Goal: Transaction & Acquisition: Purchase product/service

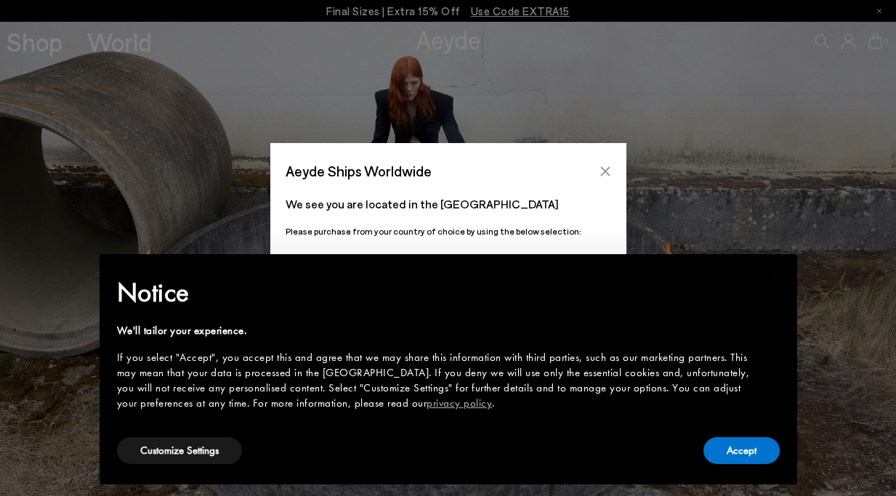
click at [603, 172] on icon "Close" at bounding box center [604, 170] width 9 height 9
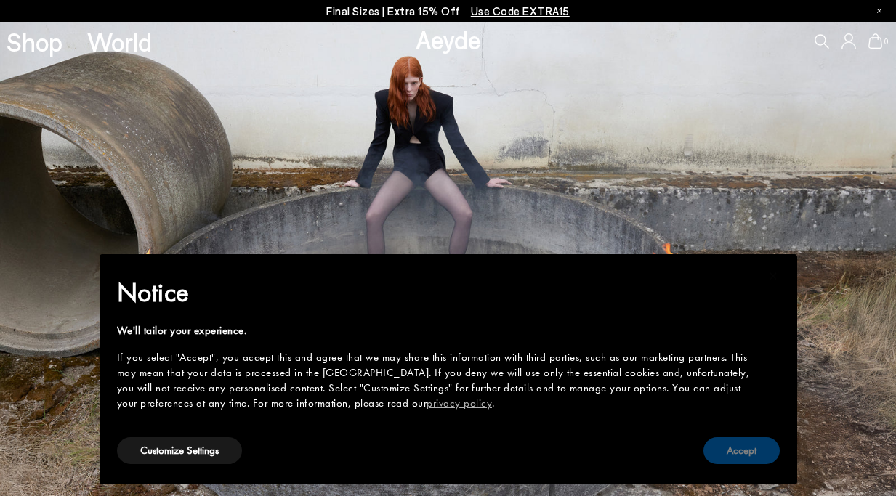
click at [740, 454] on button "Accept" at bounding box center [741, 450] width 76 height 27
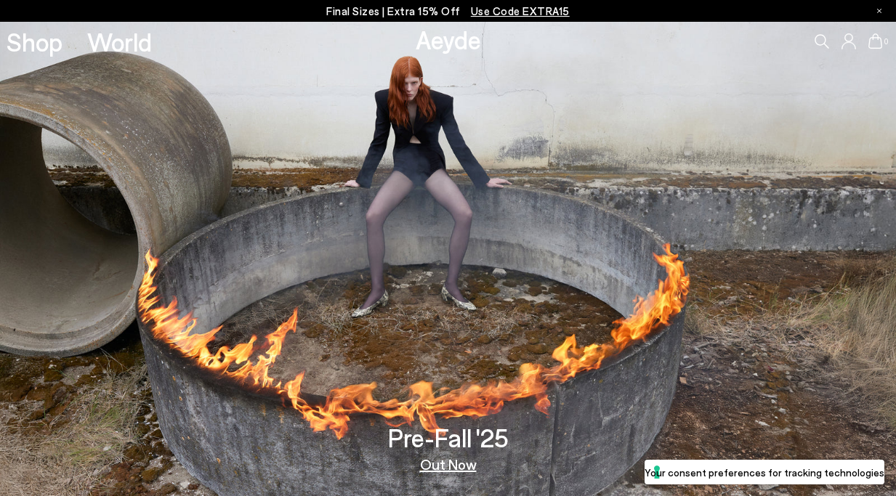
click at [826, 40] on icon at bounding box center [821, 41] width 15 height 15
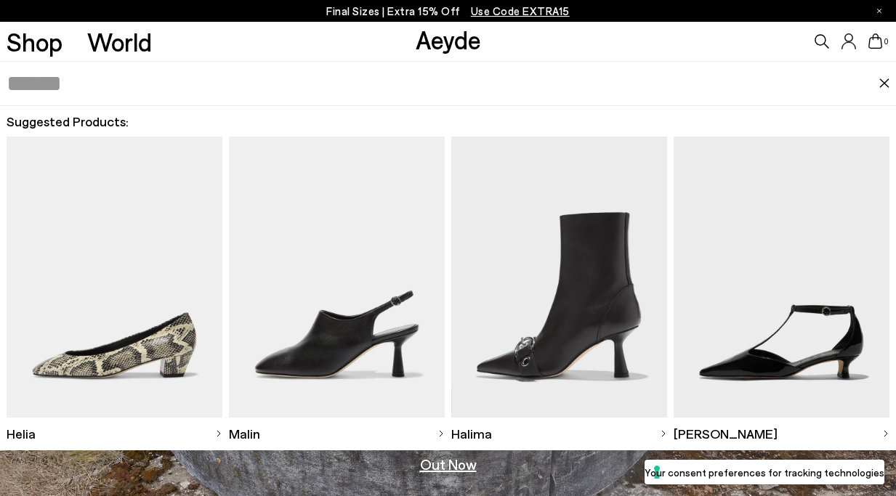
click at [665, 78] on input "text" at bounding box center [443, 84] width 872 height 44
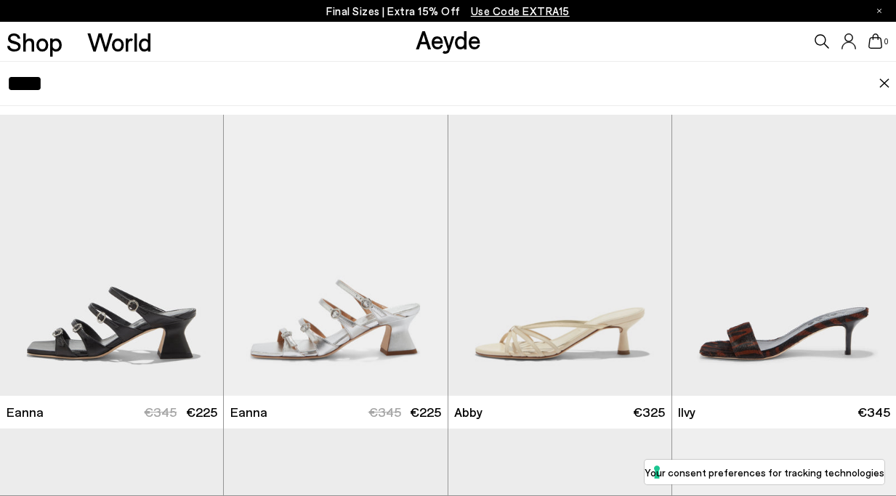
click at [142, 81] on input "****" at bounding box center [443, 84] width 872 height 44
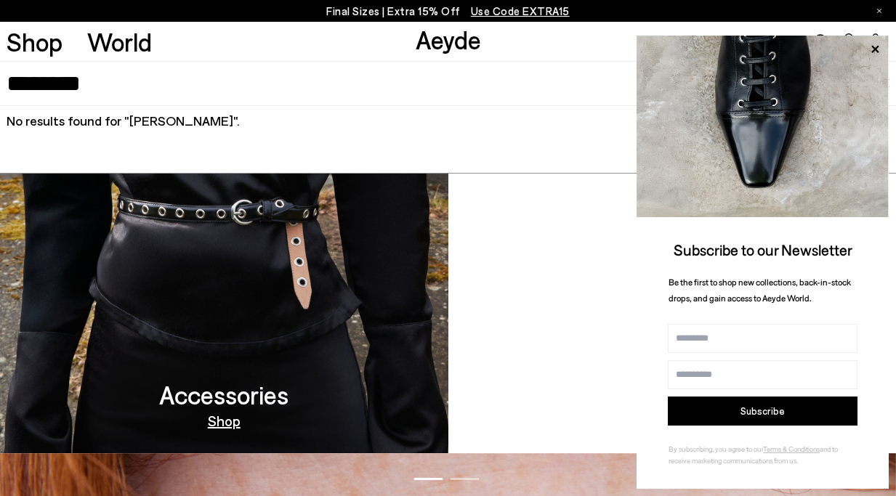
scroll to position [1268, 0]
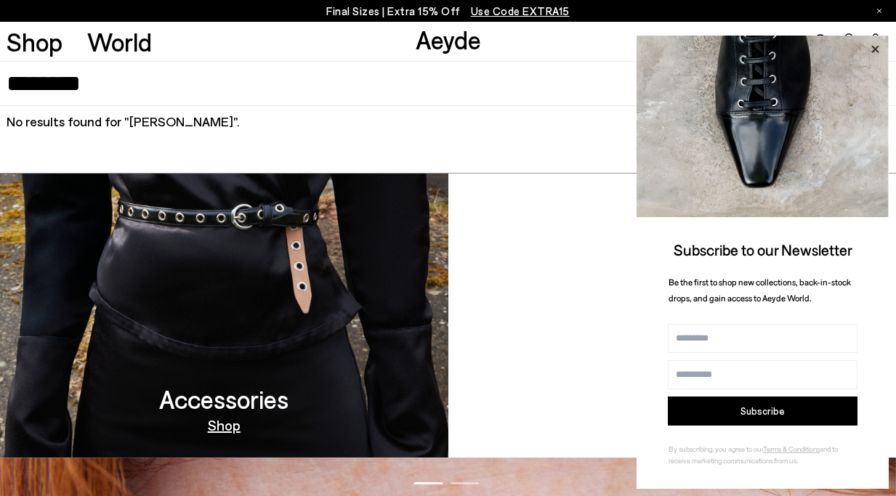
click at [874, 45] on icon at bounding box center [874, 49] width 19 height 19
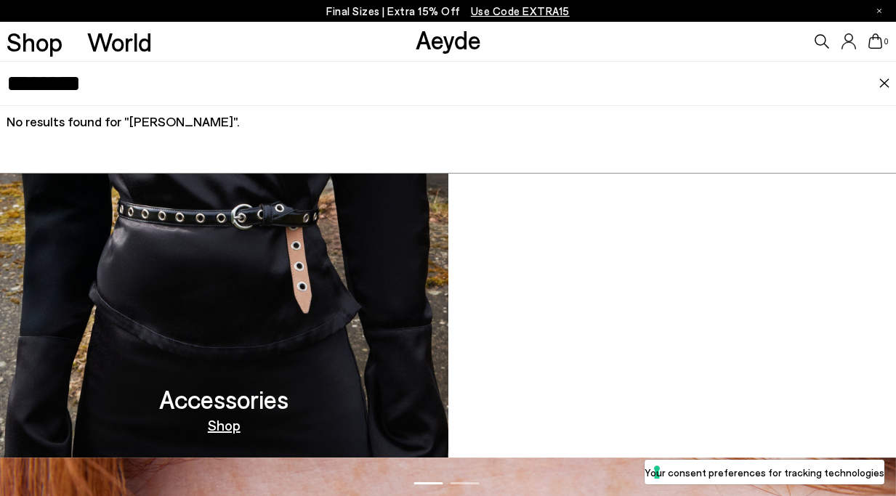
click at [823, 39] on icon at bounding box center [821, 41] width 15 height 15
click at [40, 70] on input "********" at bounding box center [443, 84] width 872 height 44
type input "*****"
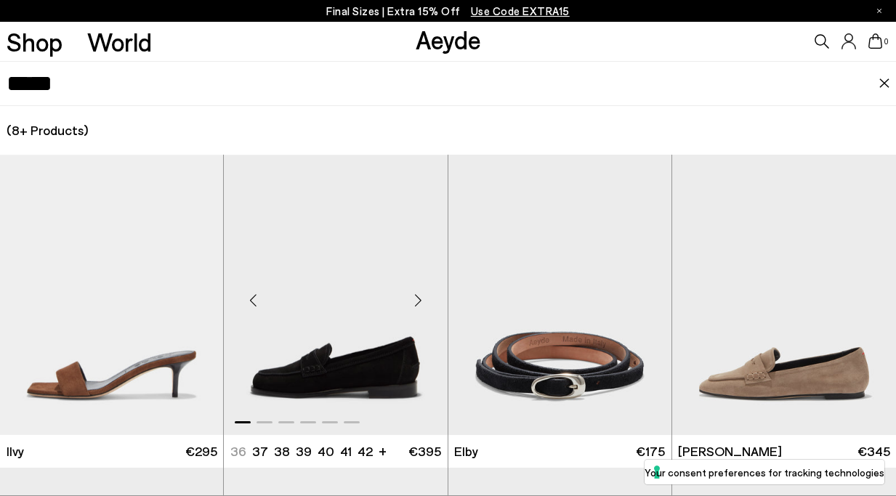
click at [417, 297] on div "Next slide" at bounding box center [419, 301] width 44 height 44
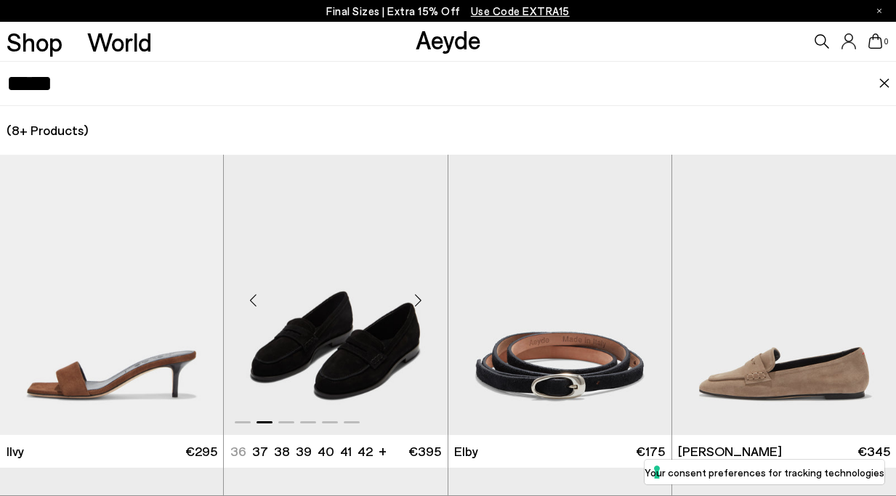
click at [417, 297] on div "Next slide" at bounding box center [419, 301] width 44 height 44
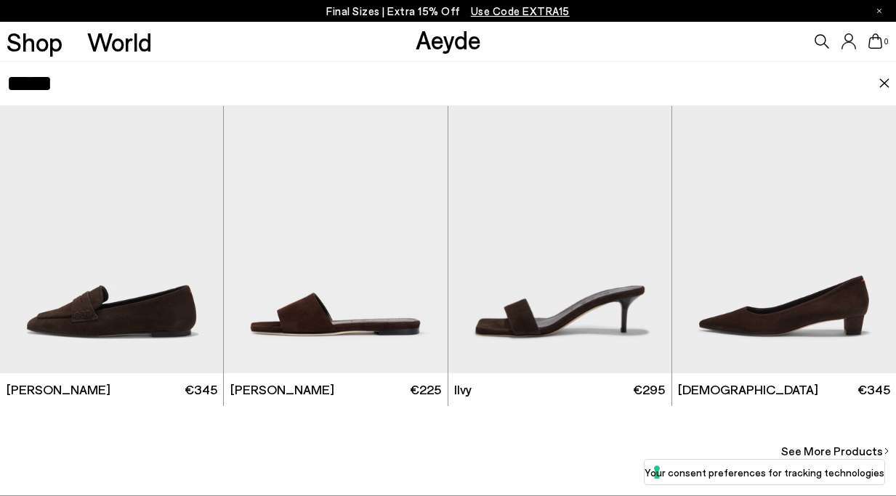
scroll to position [1375, 0]
click at [827, 446] on span "See More Products" at bounding box center [832, 450] width 102 height 17
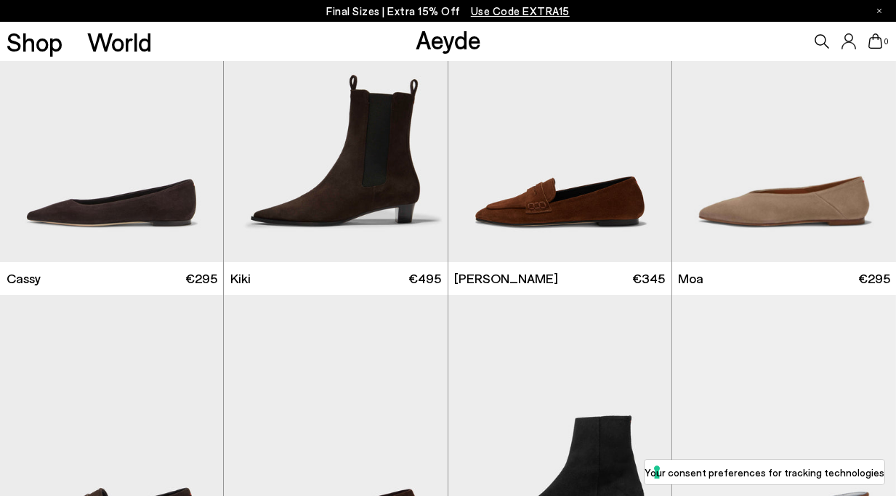
scroll to position [487, 0]
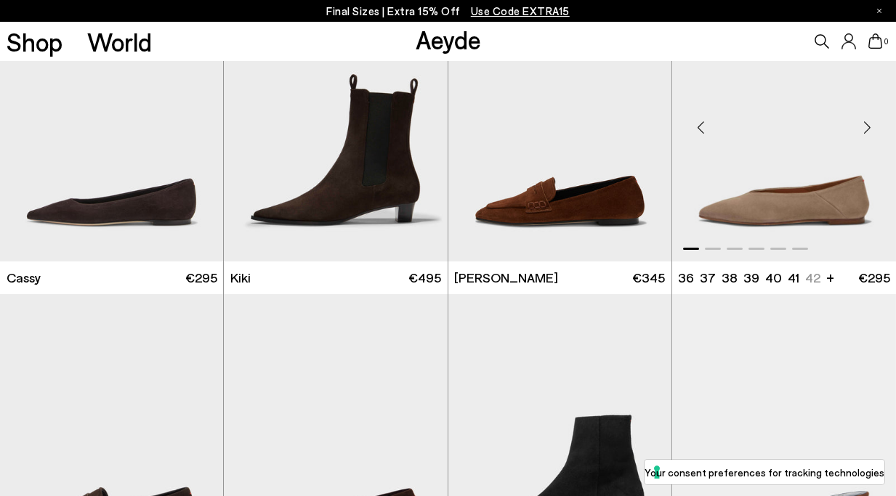
click at [863, 132] on div "Next slide" at bounding box center [867, 127] width 44 height 44
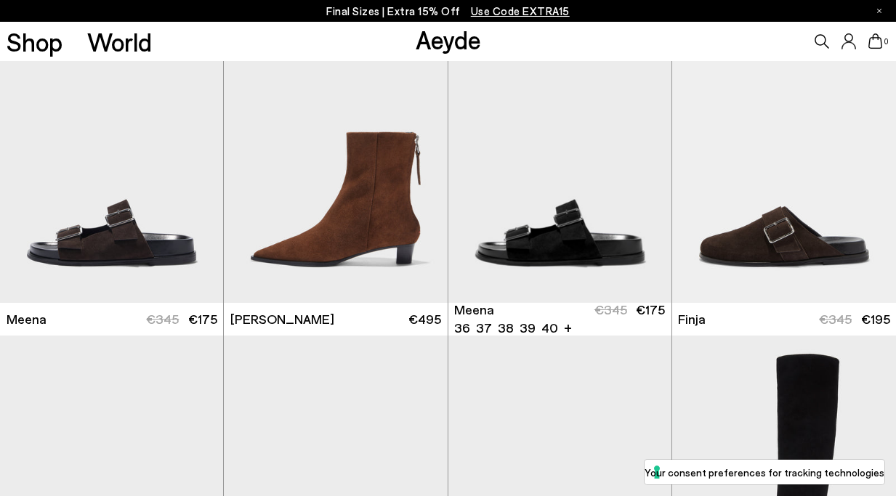
scroll to position [1388, 0]
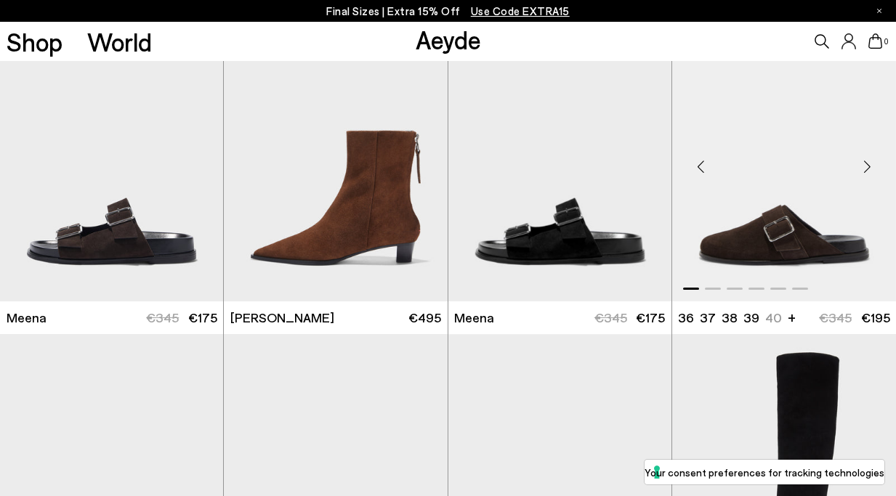
click at [870, 170] on div "Next slide" at bounding box center [867, 167] width 44 height 44
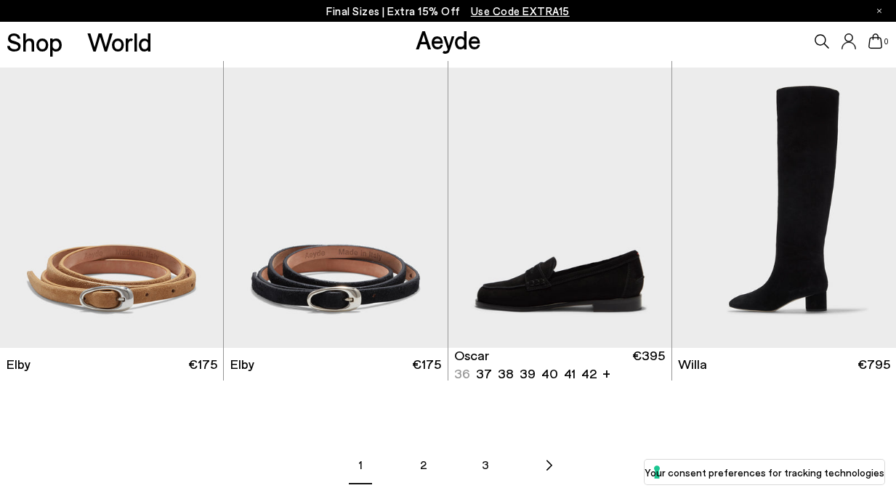
scroll to position [1655, 0]
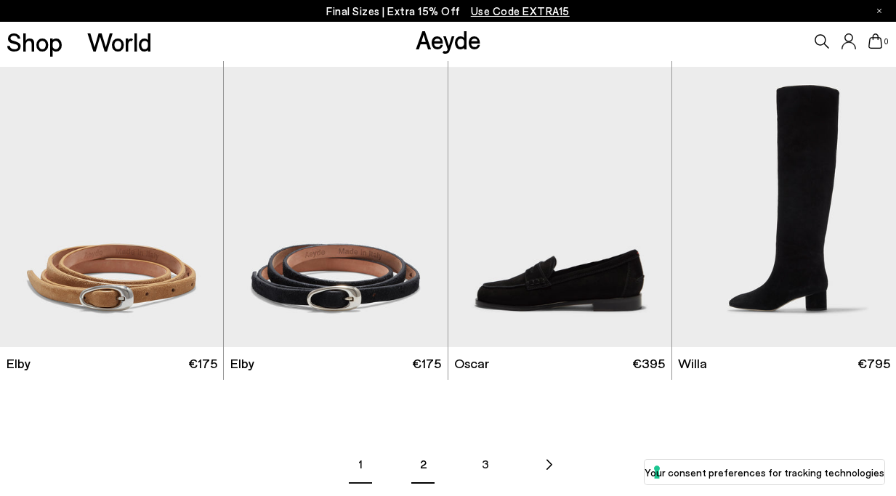
click at [427, 465] on link "2" at bounding box center [422, 463] width 51 height 51
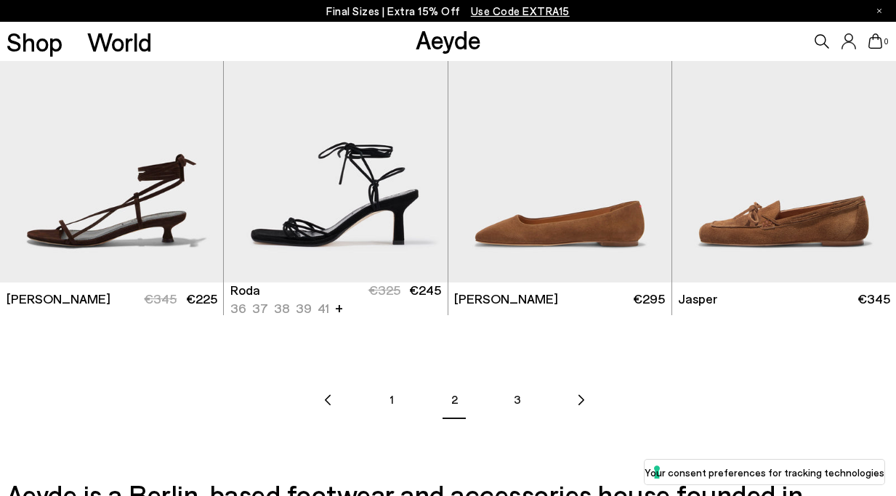
scroll to position [1722, 0]
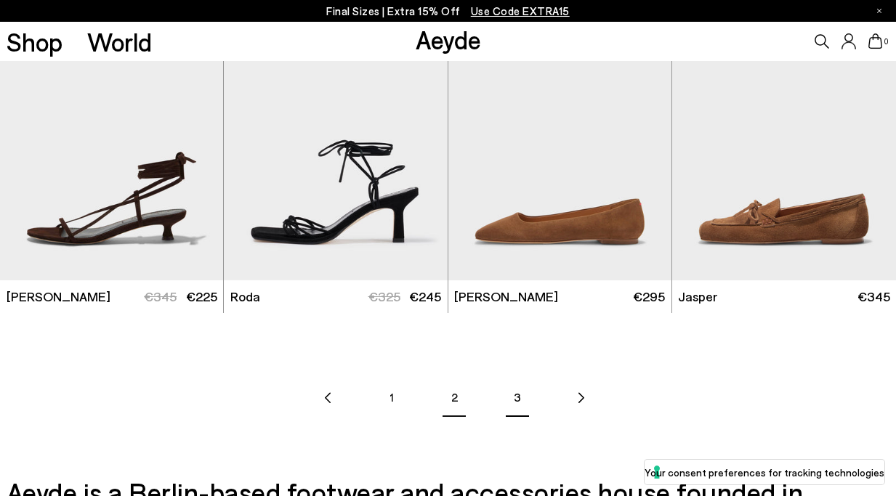
click at [514, 397] on link "3" at bounding box center [516, 396] width 51 height 51
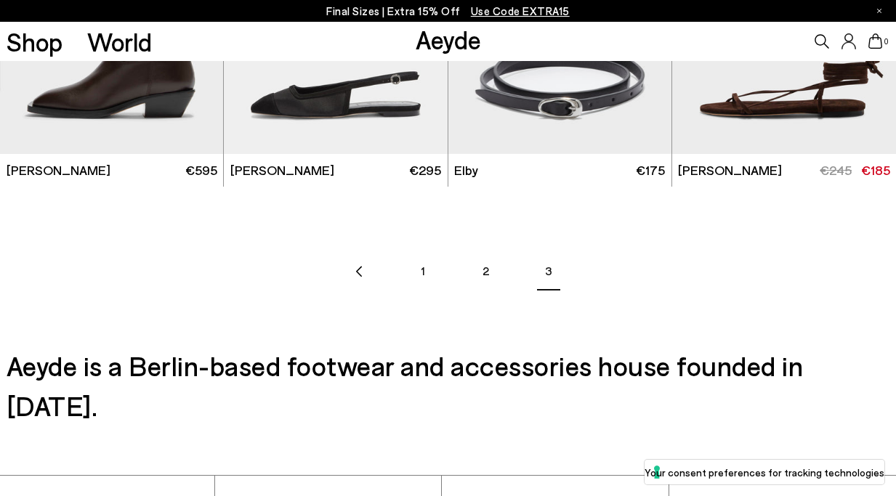
scroll to position [597, 0]
